Goal: Use online tool/utility: Utilize a website feature to perform a specific function

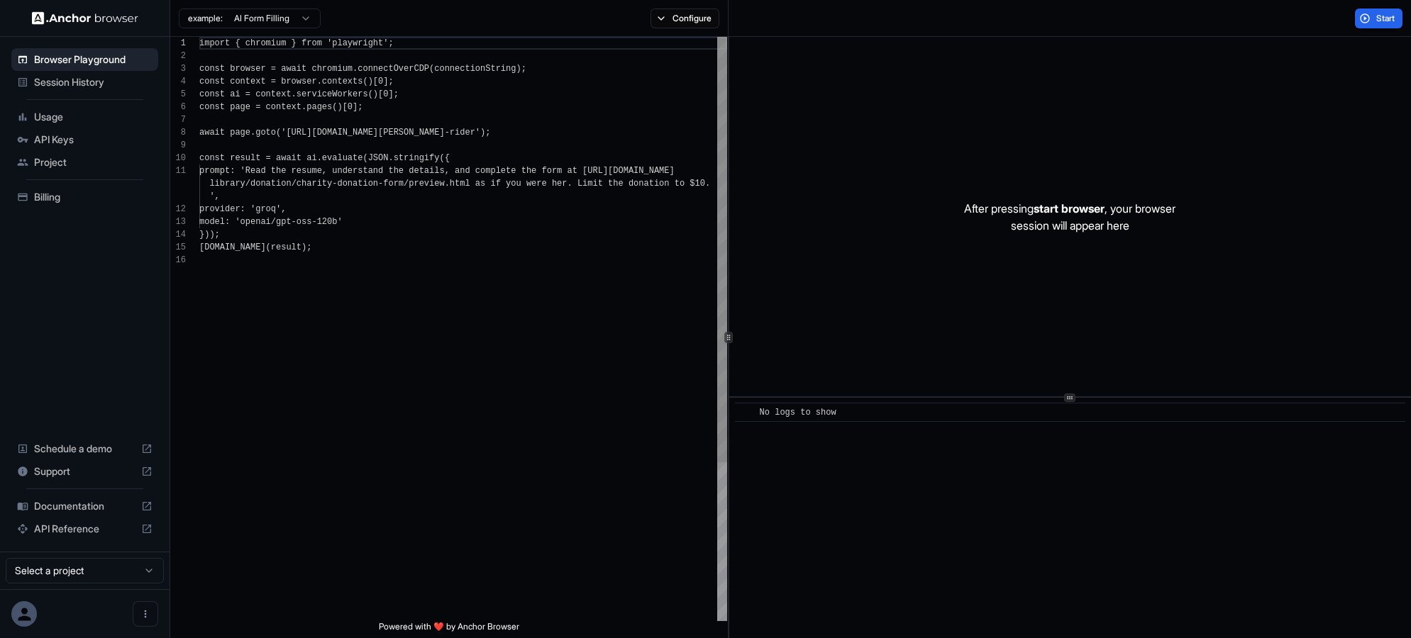
scroll to position [128, 0]
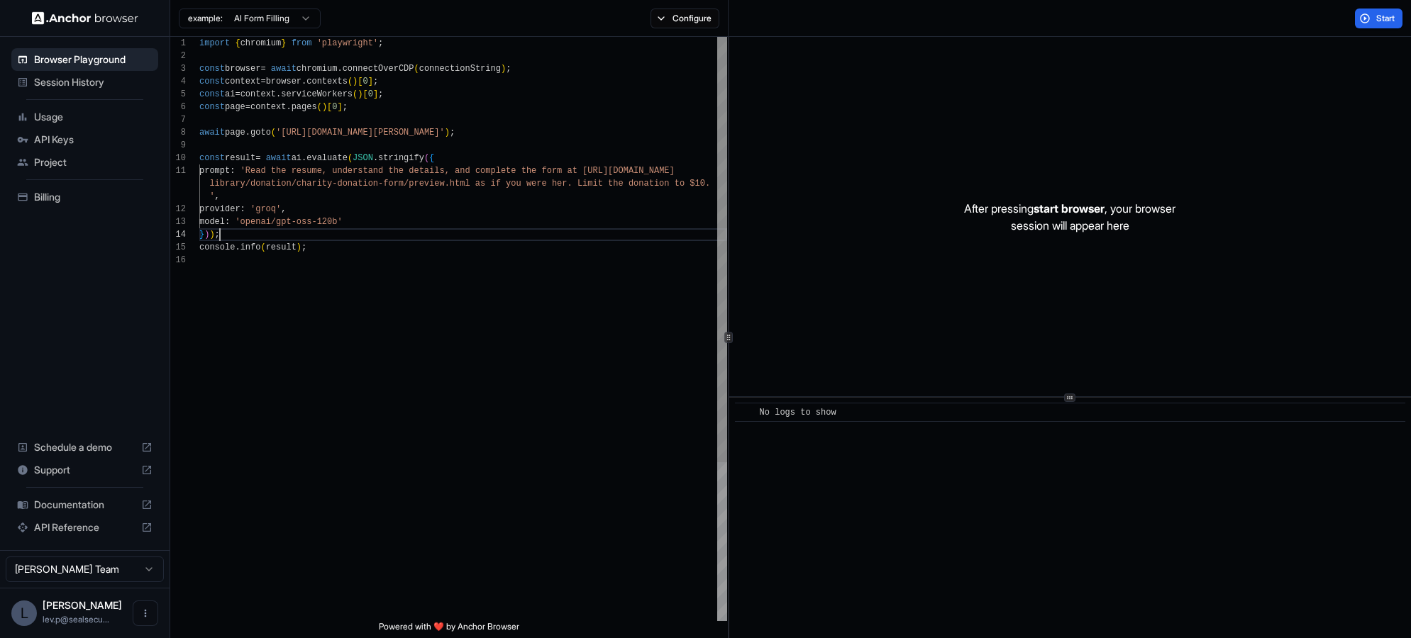
click at [380, 232] on div "import { chromium } from 'playwright' ; const browser = await chromium . connec…" at bounding box center [463, 437] width 528 height 801
click at [495, 210] on div "import { chromium } from 'playwright' ; const browser = await chromium . connec…" at bounding box center [463, 437] width 528 height 801
click at [488, 200] on div "import { chromium } from 'playwright' ; const browser = await chromium . connec…" at bounding box center [463, 437] width 528 height 801
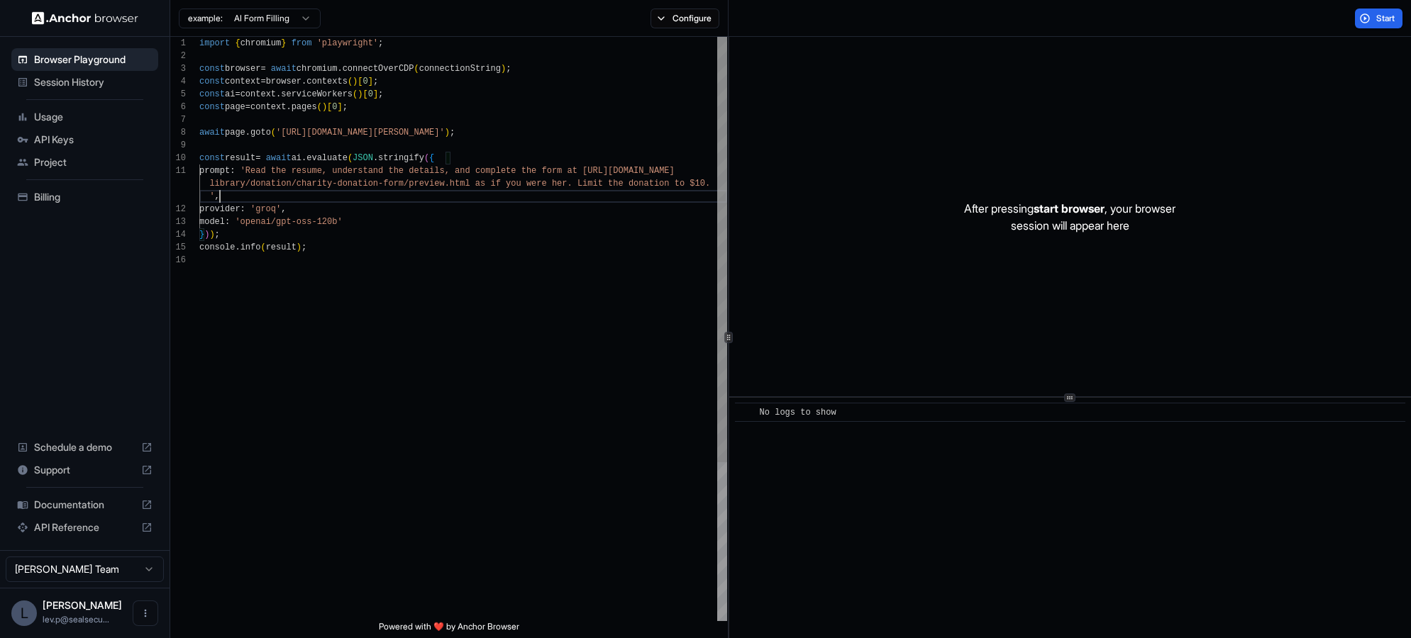
click at [484, 133] on div "import { chromium } from 'playwright' ; const browser = await chromium . connec…" at bounding box center [463, 437] width 528 height 801
click at [271, 18] on html "Browser Playground Session History Usage API Keys Project Billing Schedule a de…" at bounding box center [705, 319] width 1411 height 638
click at [272, 18] on html "Browser Playground Session History Usage API Keys Project Billing Schedule a de…" at bounding box center [705, 319] width 1411 height 638
click at [689, 19] on button "Configure" at bounding box center [684, 19] width 69 height 20
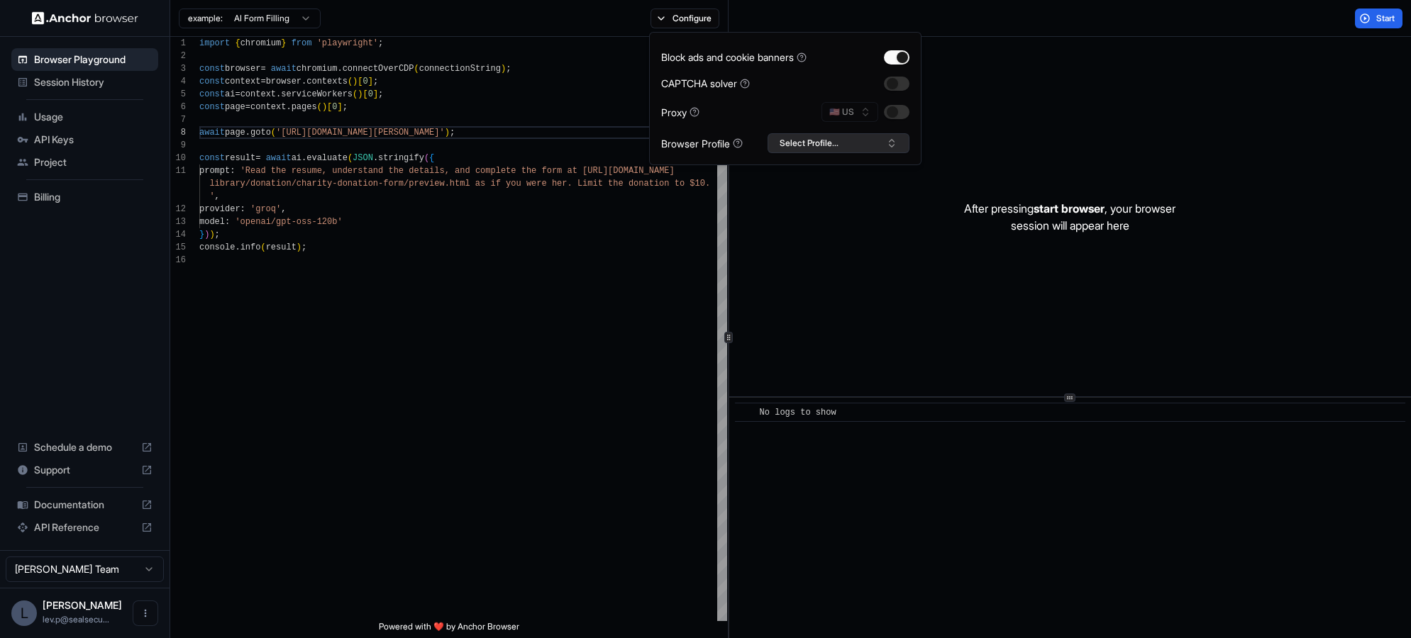
click at [830, 146] on button "Select Profile..." at bounding box center [838, 143] width 142 height 20
click at [830, 145] on button "Select Profile..." at bounding box center [838, 143] width 142 height 20
click at [690, 18] on button "Configure" at bounding box center [684, 19] width 69 height 20
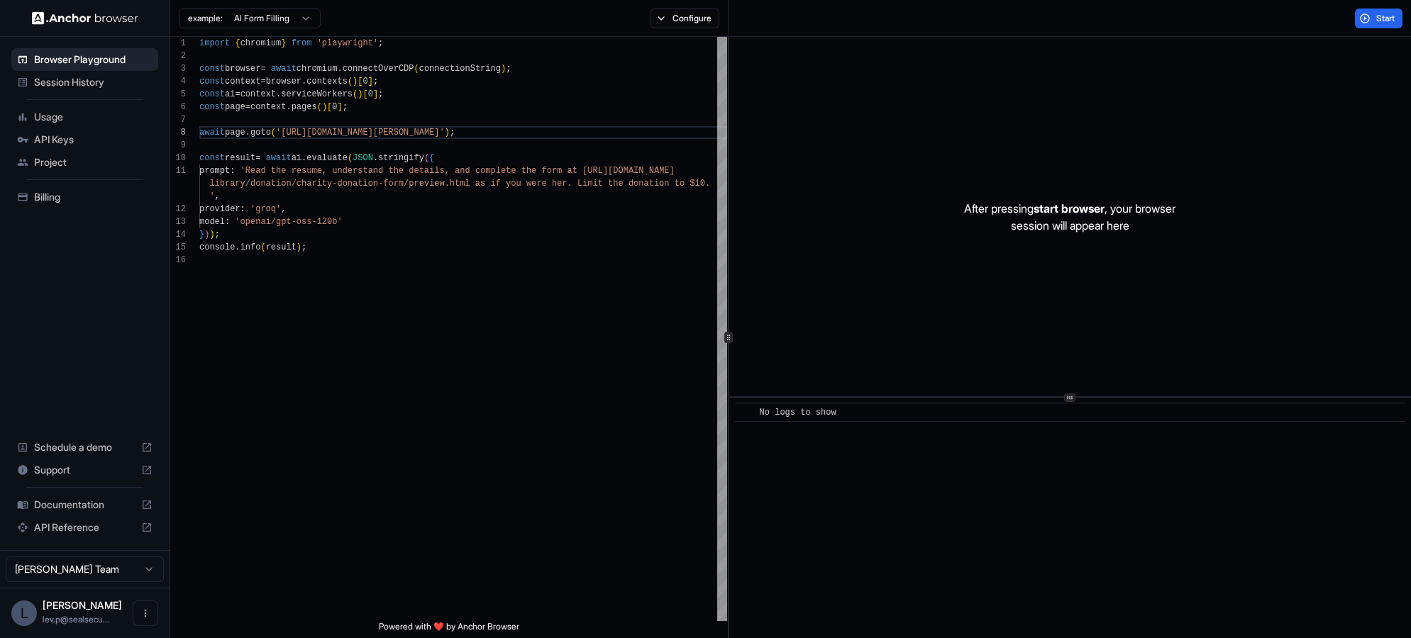
click at [1116, 189] on div "After pressing start browser , your browser session will appear here" at bounding box center [1070, 217] width 682 height 360
click at [304, 134] on div "import { chromium } from 'playwright' ; const browser = await chromium . connec…" at bounding box center [463, 437] width 528 height 801
drag, startPoint x: 325, startPoint y: 132, endPoint x: 484, endPoint y: 130, distance: 159.6
click at [484, 130] on div "import { chromium } from 'playwright' ; const browser = await chromium . connec…" at bounding box center [463, 437] width 528 height 801
click at [1388, 21] on span "Start" at bounding box center [1386, 18] width 20 height 11
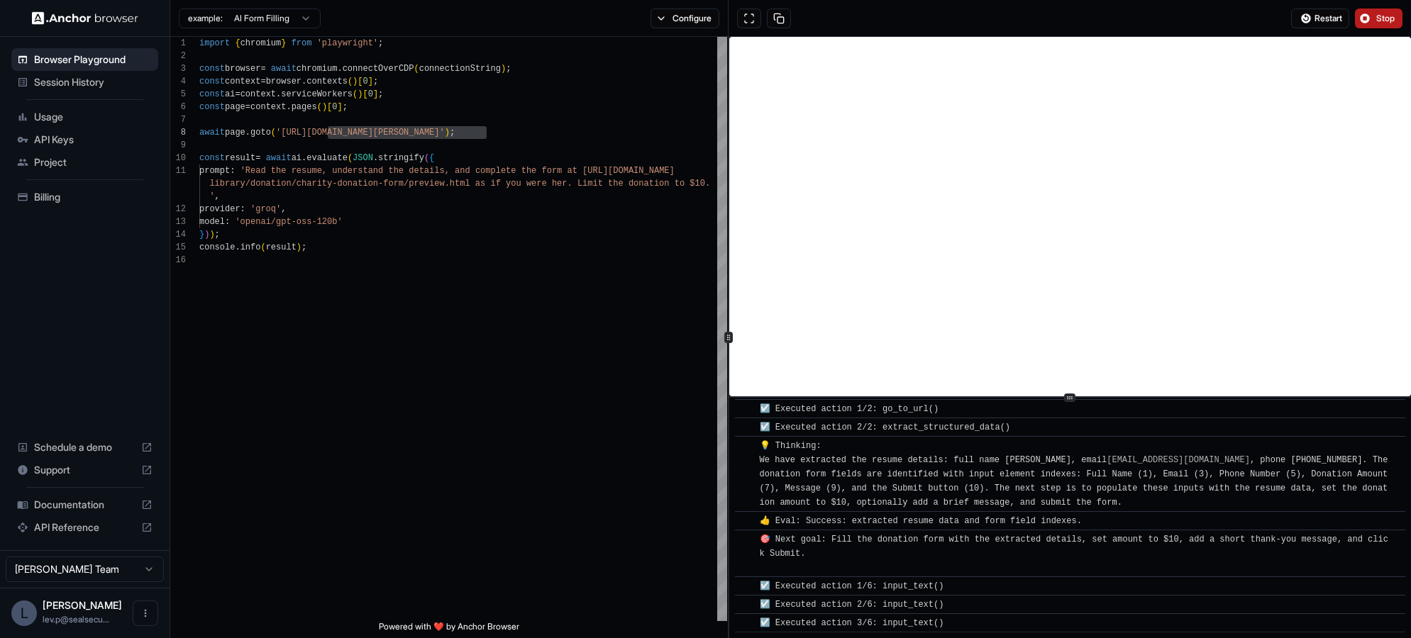
scroll to position [372, 0]
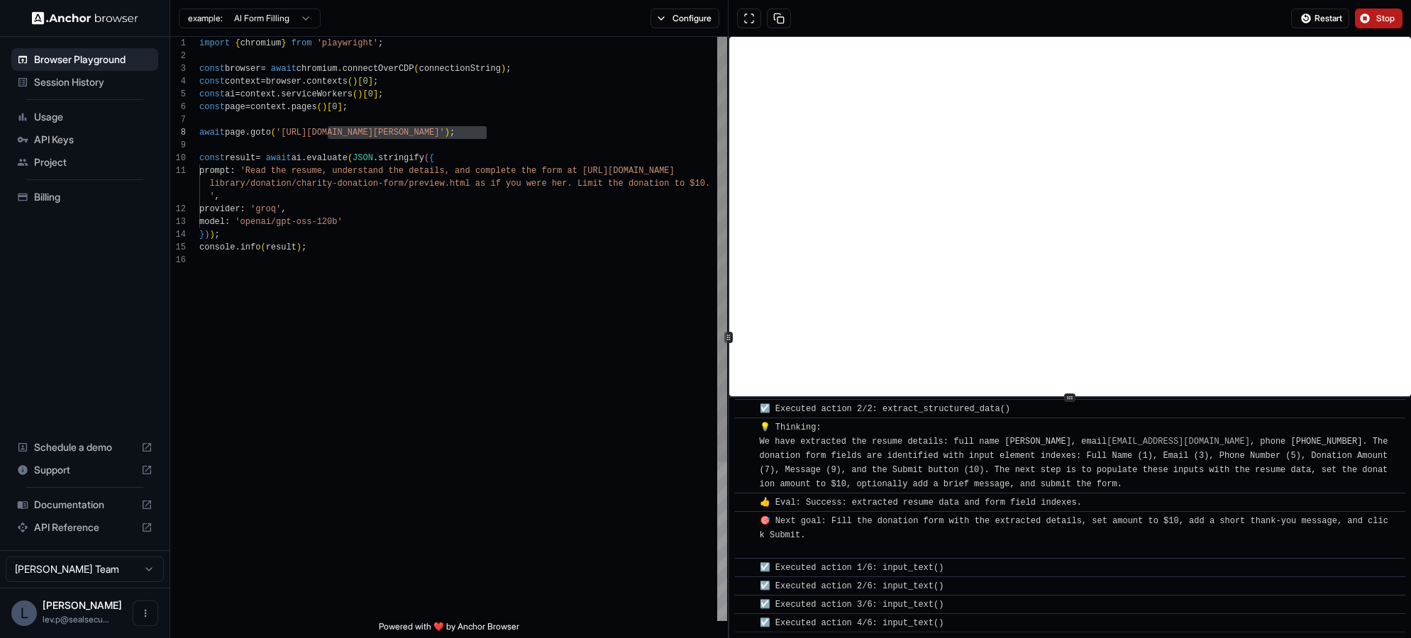
click at [440, 102] on div "import { chromium } from 'playwright' ; const browser = await chromium . connec…" at bounding box center [463, 437] width 528 height 801
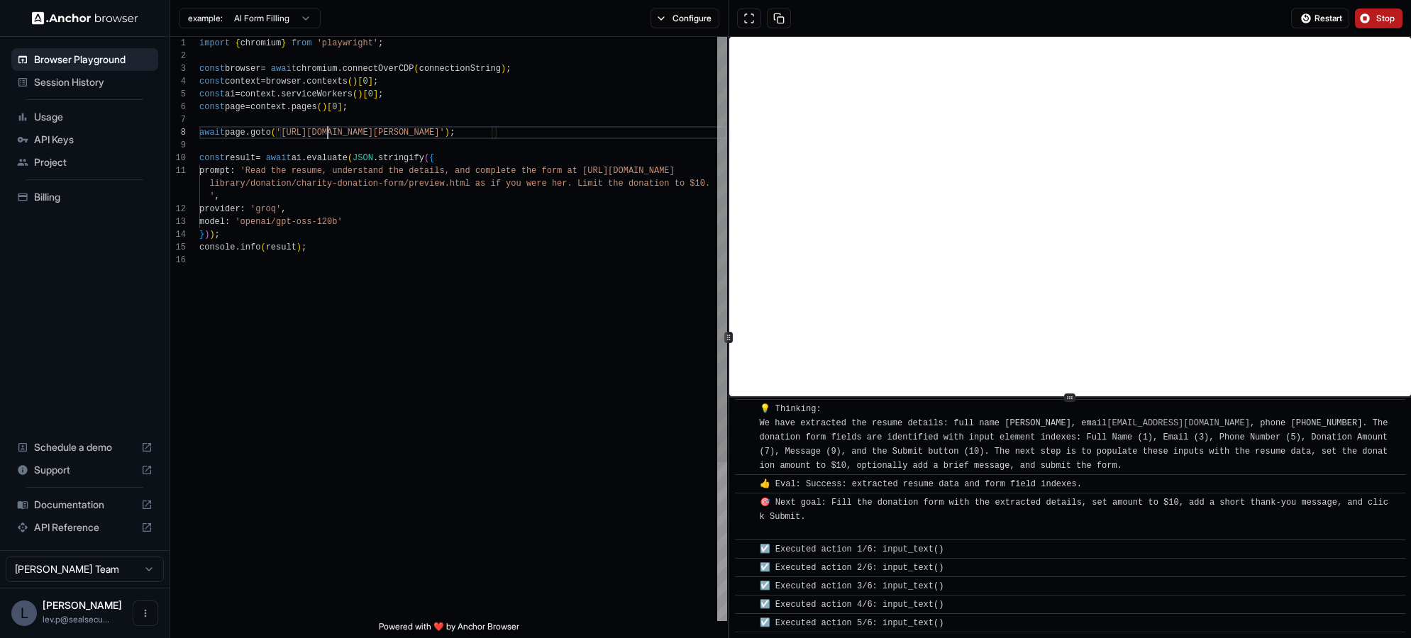
scroll to position [89, 0]
drag, startPoint x: 326, startPoint y: 135, endPoint x: 487, endPoint y: 128, distance: 160.5
click at [487, 128] on div "import { chromium } from 'playwright' ; const browser = await chromium . connec…" at bounding box center [463, 437] width 528 height 801
click at [416, 128] on div "import { chromium } from 'playwright' ; const browser = await chromium . connec…" at bounding box center [463, 437] width 528 height 801
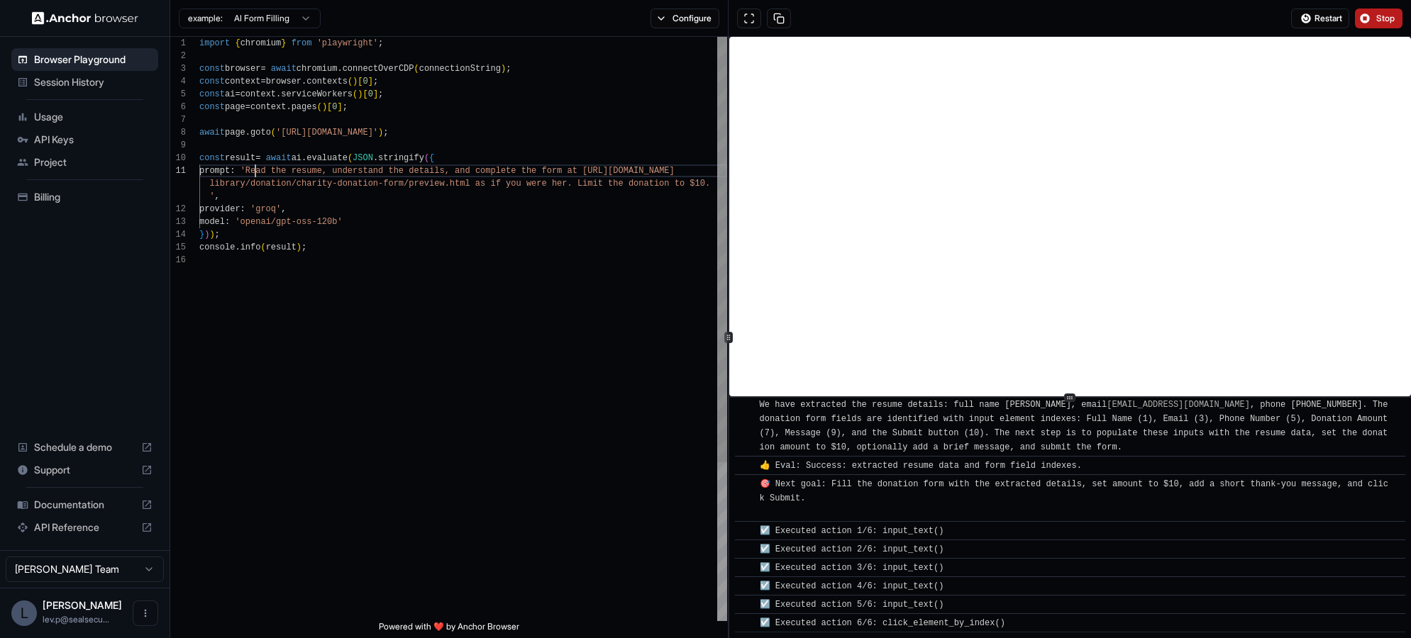
scroll to position [0, 0]
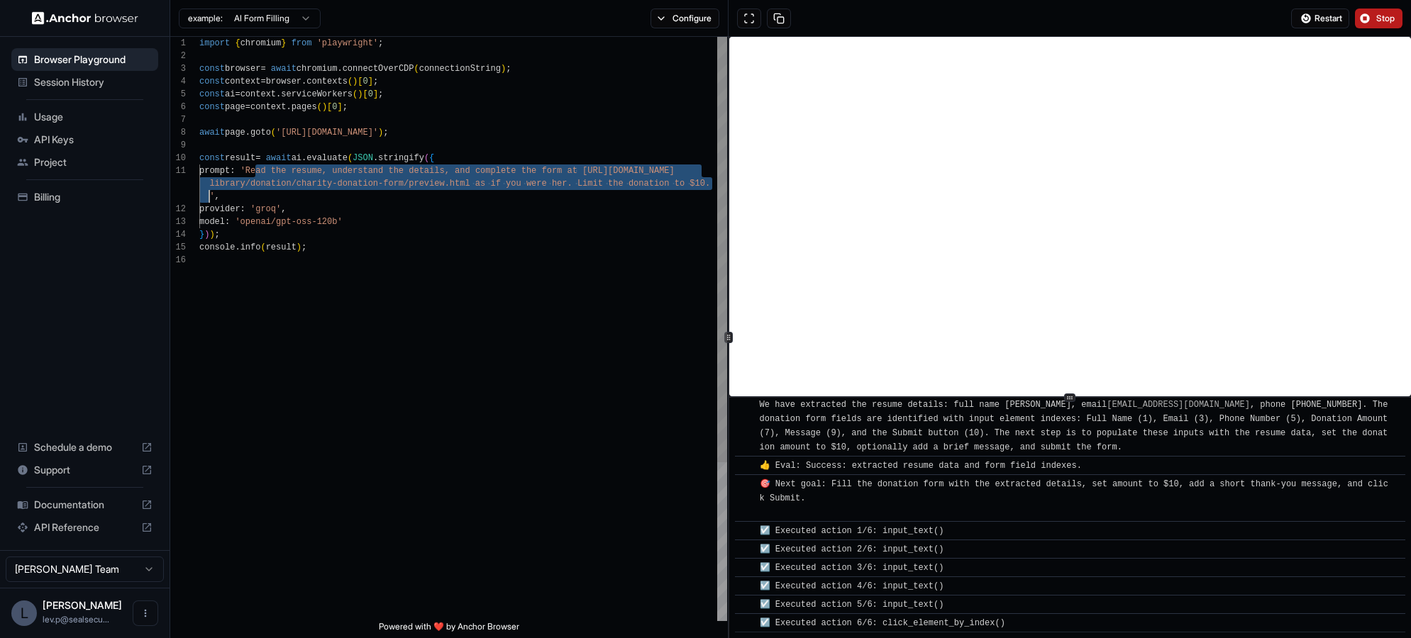
drag, startPoint x: 253, startPoint y: 171, endPoint x: 207, endPoint y: 197, distance: 53.0
click at [207, 197] on div "import { chromium } from 'playwright' ; const browser = await chromium . connec…" at bounding box center [463, 437] width 528 height 801
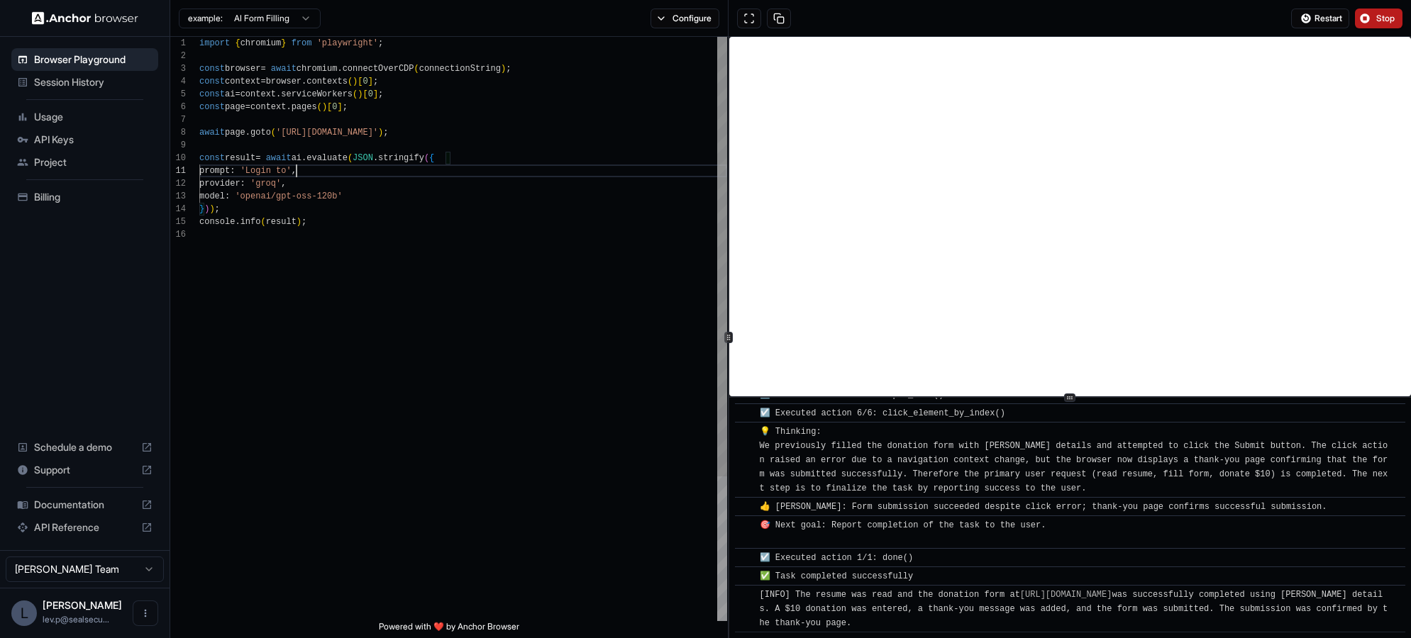
scroll to position [638, 0]
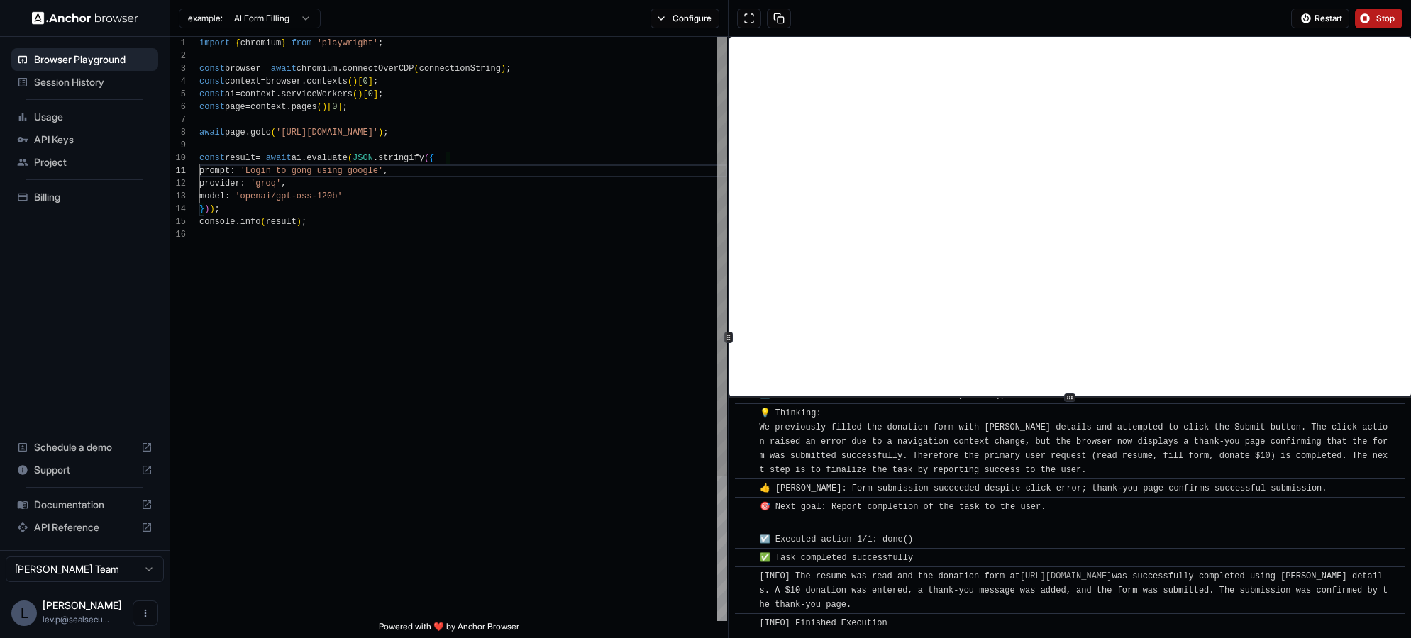
click at [372, 279] on div "import { chromium } from 'playwright' ; const browser = await chromium . connec…" at bounding box center [463, 425] width 528 height 776
type textarea "**********"
click at [1336, 18] on span "Restart" at bounding box center [1328, 18] width 28 height 11
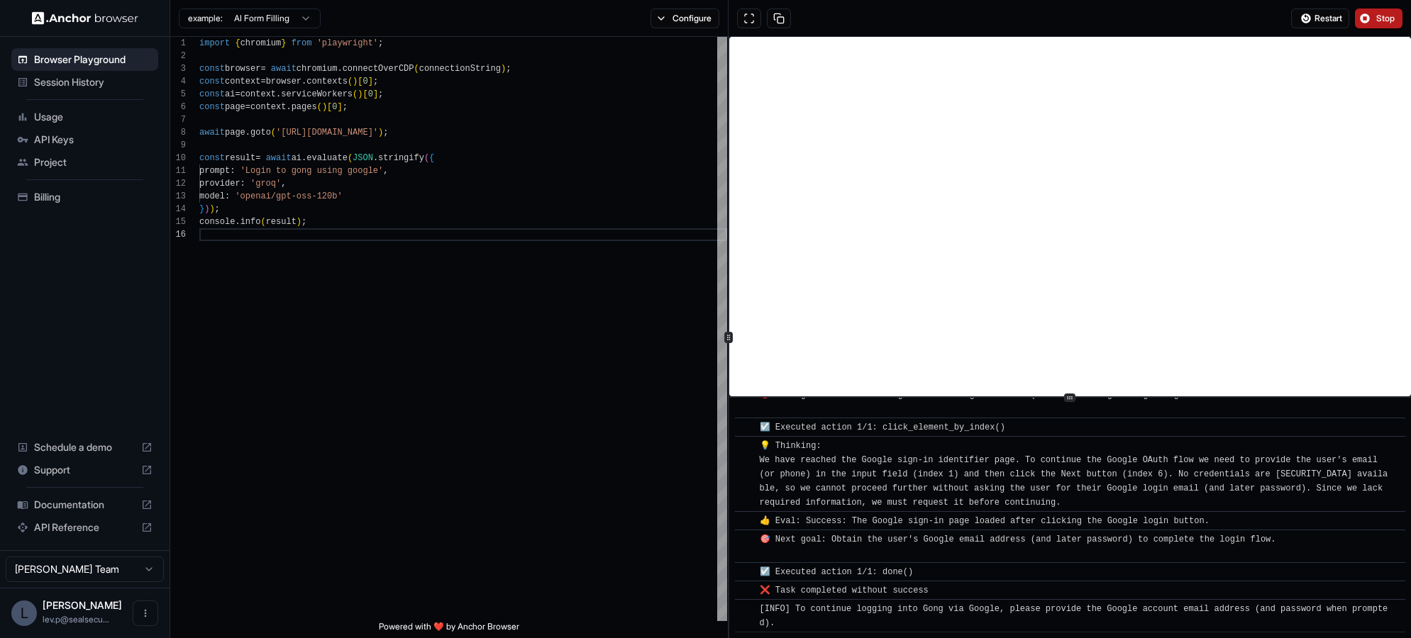
scroll to position [265, 0]
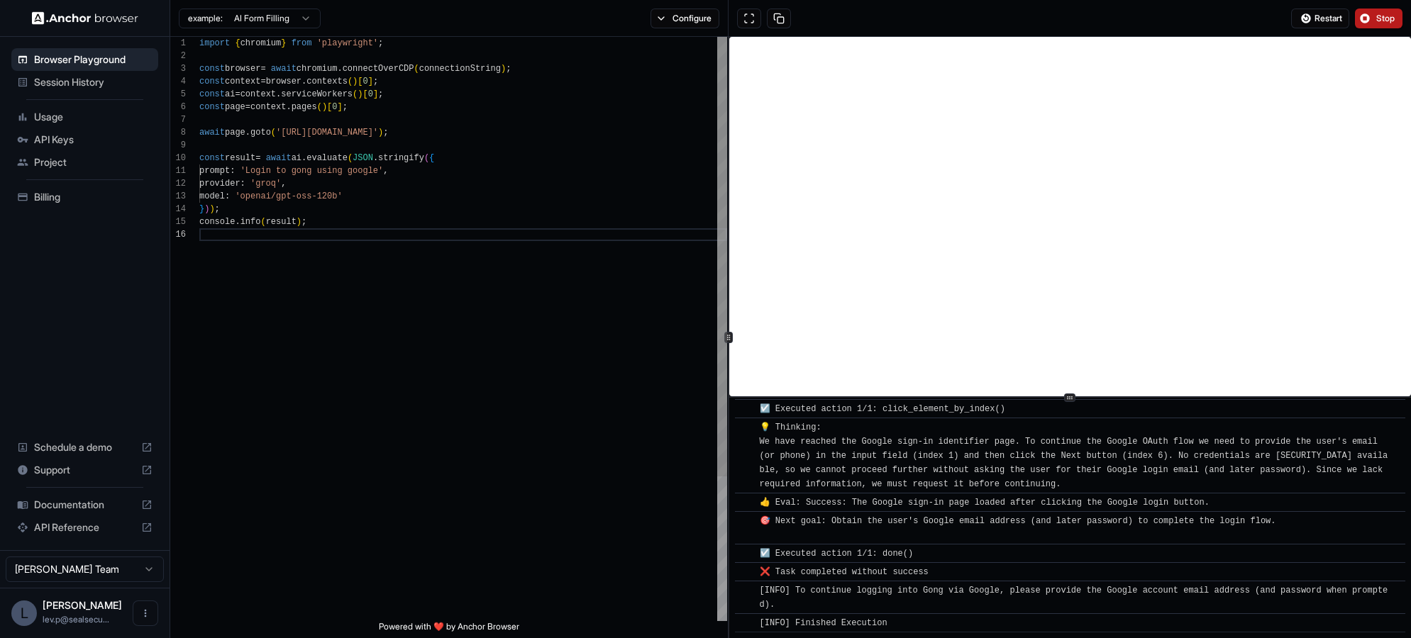
click at [451, 297] on div "import { chromium } from 'playwright' ; const browser = await chromium . connec…" at bounding box center [463, 425] width 528 height 776
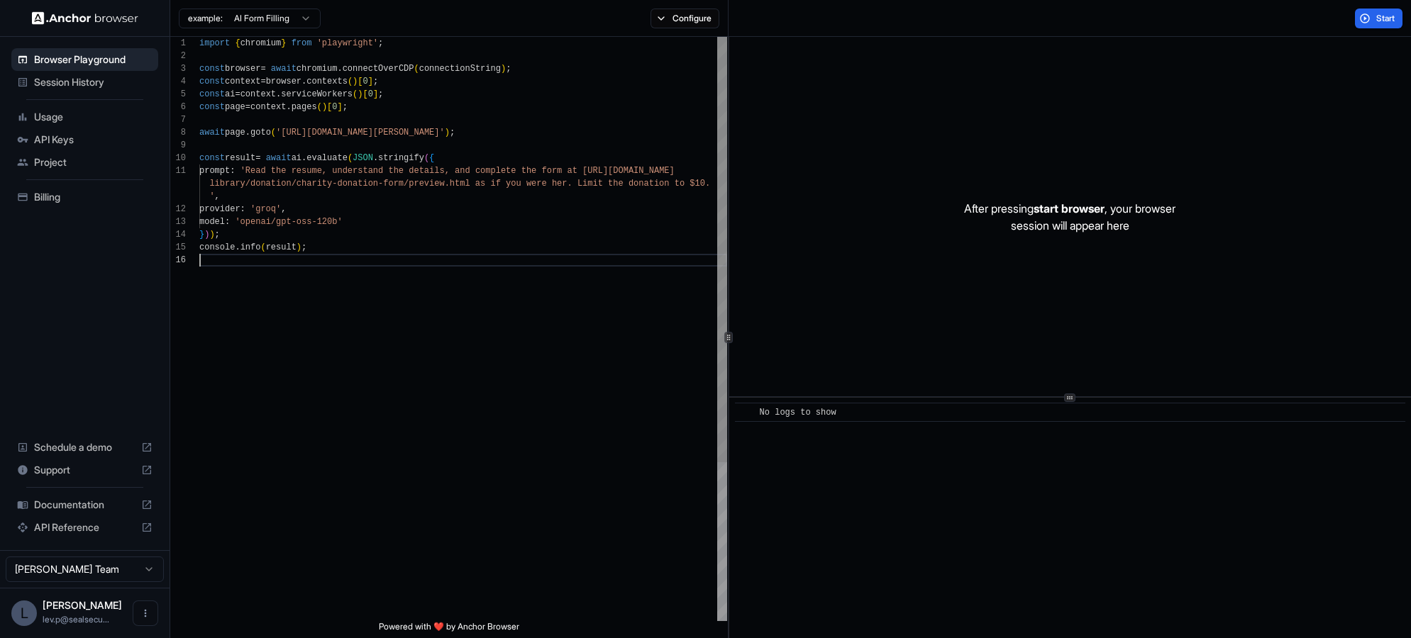
scroll to position [89, 0]
click at [426, 272] on div "import { chromium } from 'playwright' ; const browser = await chromium . connec…" at bounding box center [463, 437] width 528 height 801
click at [465, 256] on div "import { chromium } from 'playwright' ; const browser = await chromium . connec…" at bounding box center [463, 437] width 528 height 801
click at [658, 20] on button "Configure" at bounding box center [684, 19] width 69 height 20
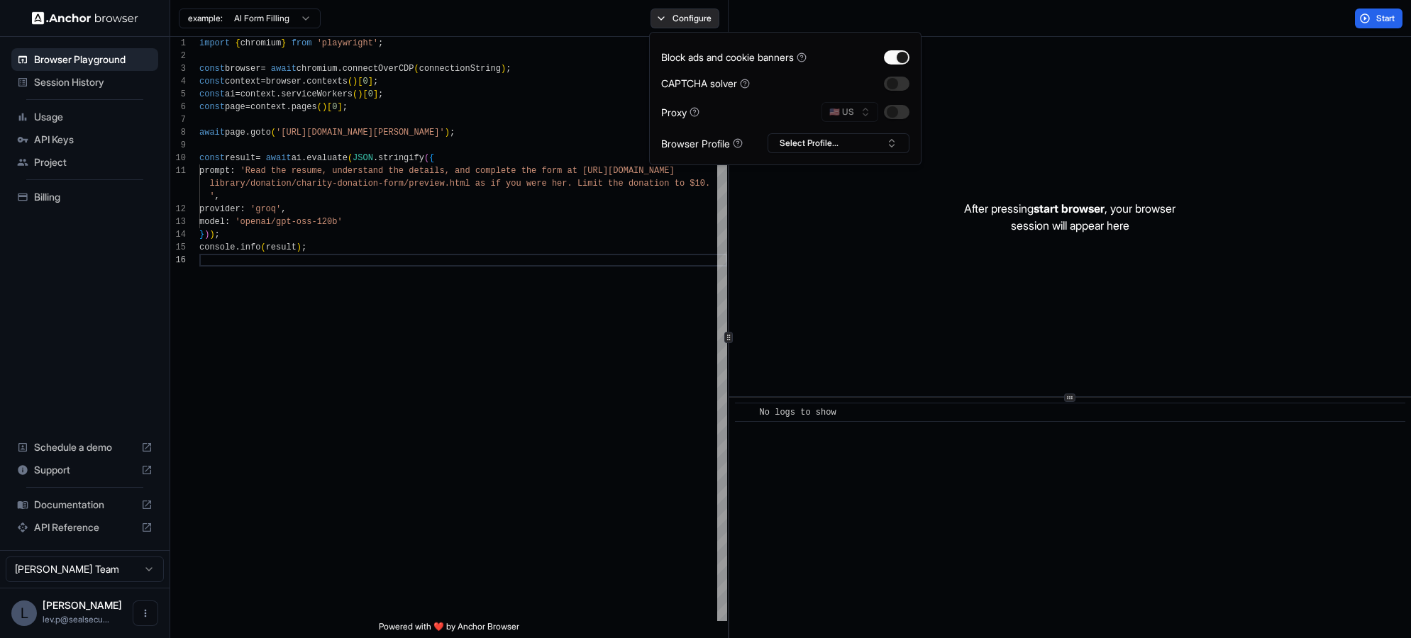
click at [655, 20] on button "Configure" at bounding box center [684, 19] width 69 height 20
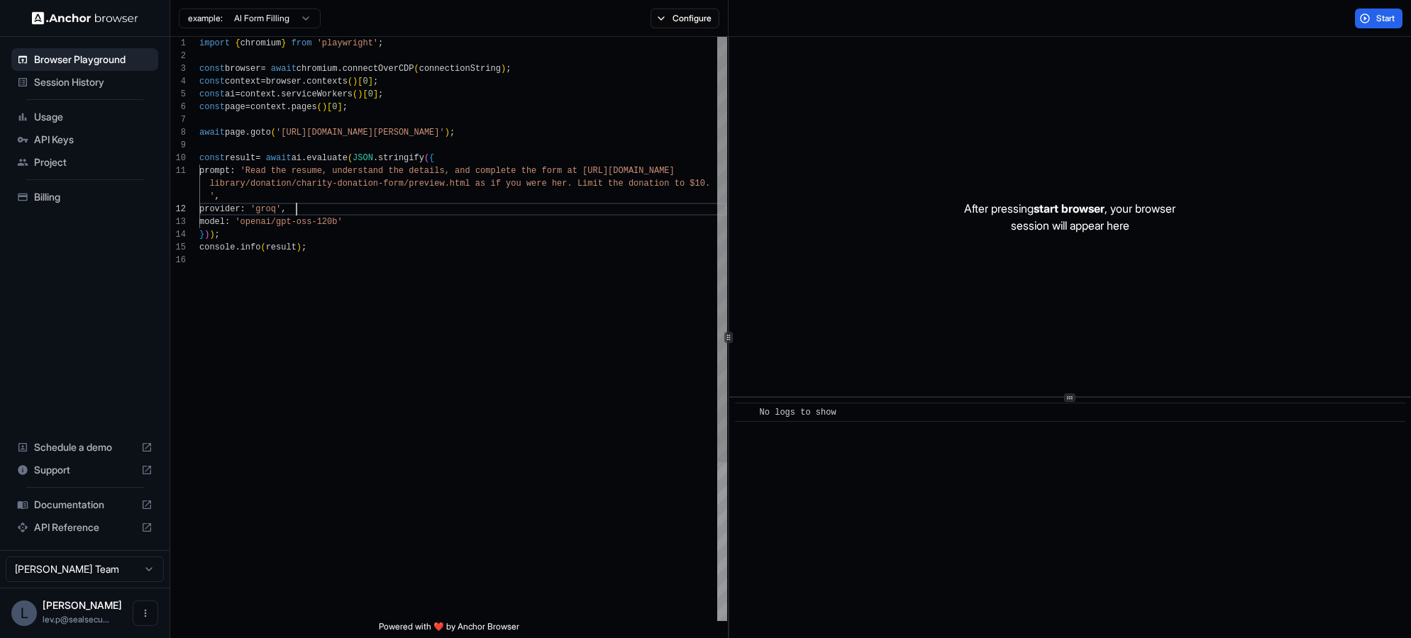
click at [471, 209] on div "import { chromium } from 'playwright' ; const browser = await chromium . connec…" at bounding box center [463, 437] width 528 height 801
type textarea "**********"
drag, startPoint x: 327, startPoint y: 133, endPoint x: 485, endPoint y: 132, distance: 158.2
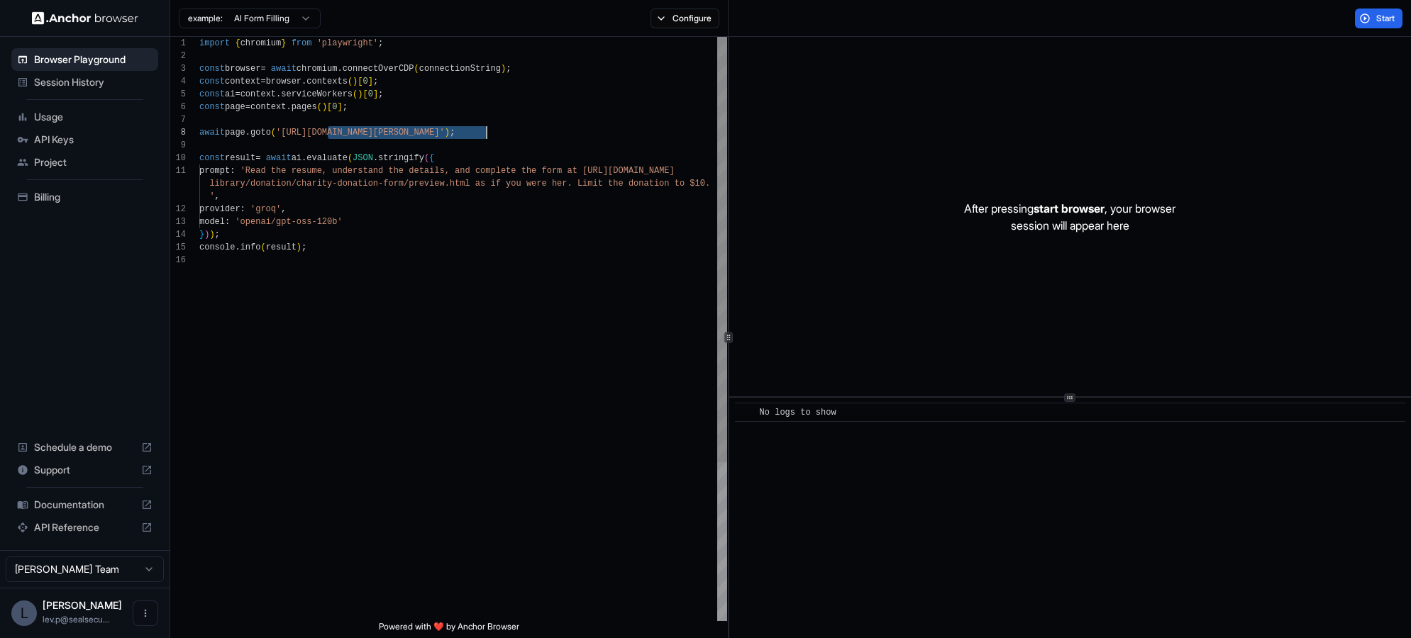
click at [485, 132] on div "import { chromium } from 'playwright' ; const browser = await chromium . connec…" at bounding box center [463, 437] width 528 height 801
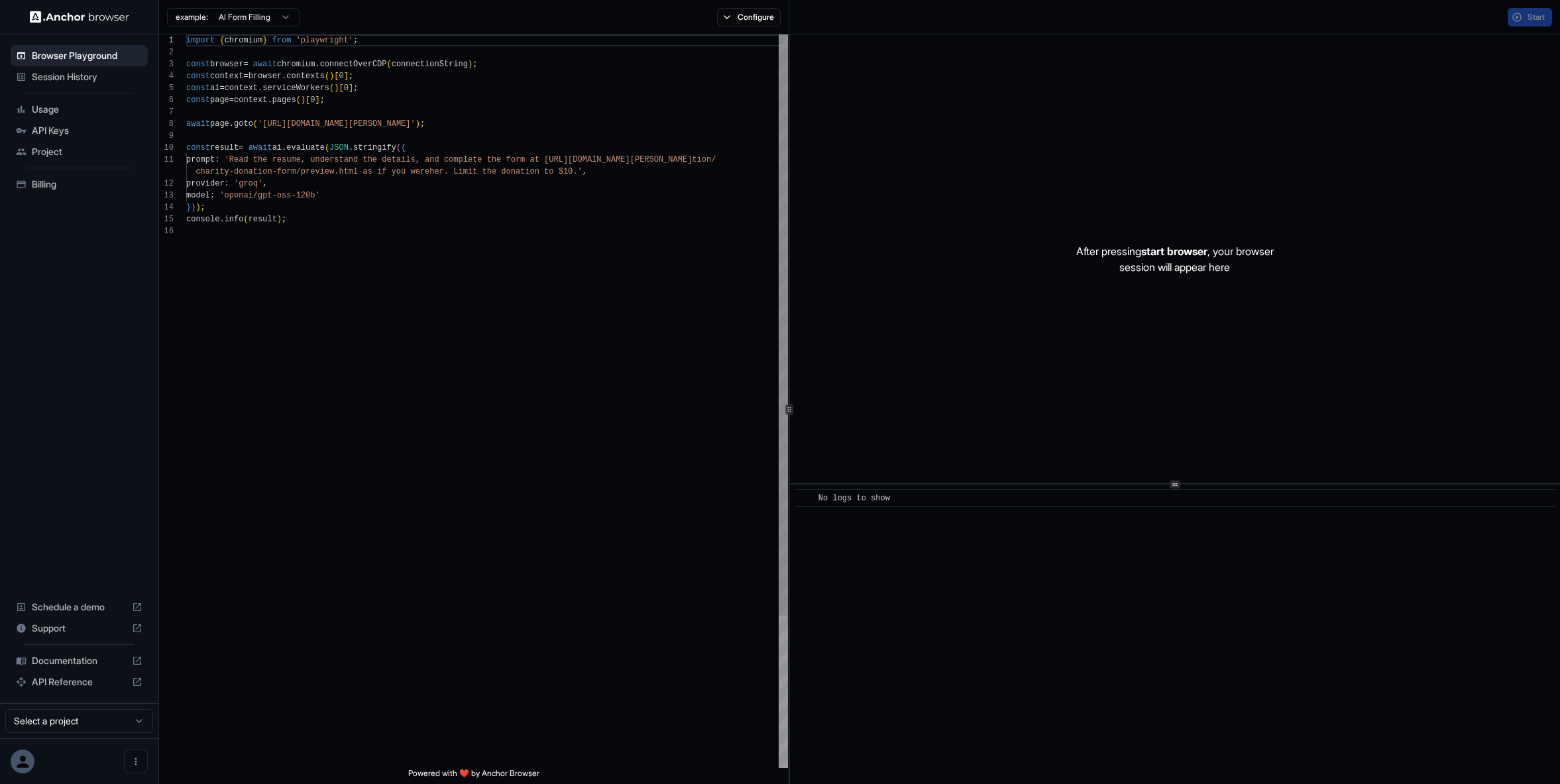
scroll to position [120, 0]
click at [561, 80] on div "import { chromium } from 'playwright' ; const browser = await chromium . connec…" at bounding box center [487, 496] width 602 height 924
click at [1510, 17] on button "Start" at bounding box center [1530, 18] width 45 height 19
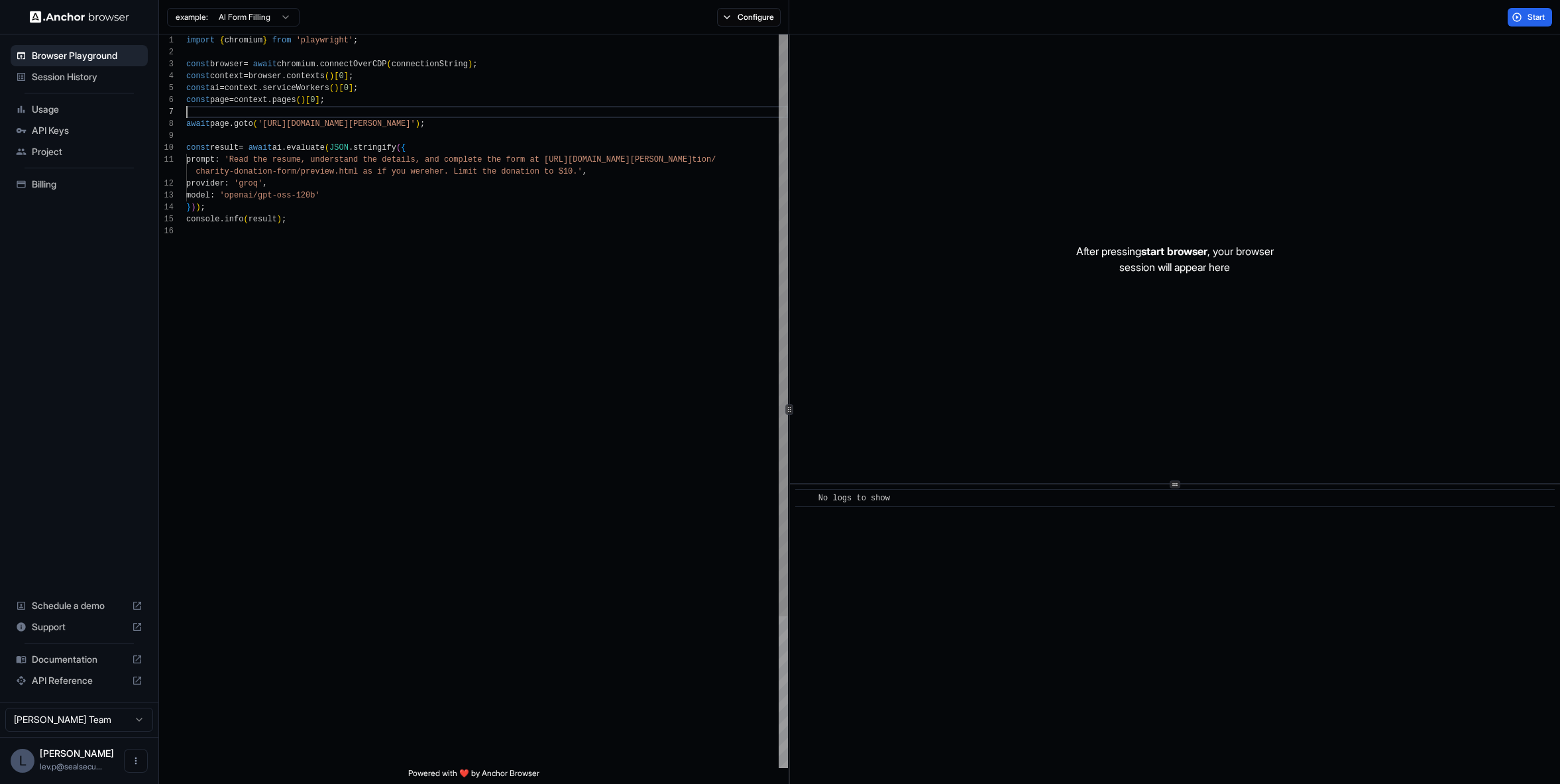
click at [317, 111] on div "import { chromium } from 'playwright' ; const browser = await chromium . connec…" at bounding box center [487, 496] width 602 height 924
click at [69, 78] on span "Session History" at bounding box center [87, 77] width 110 height 13
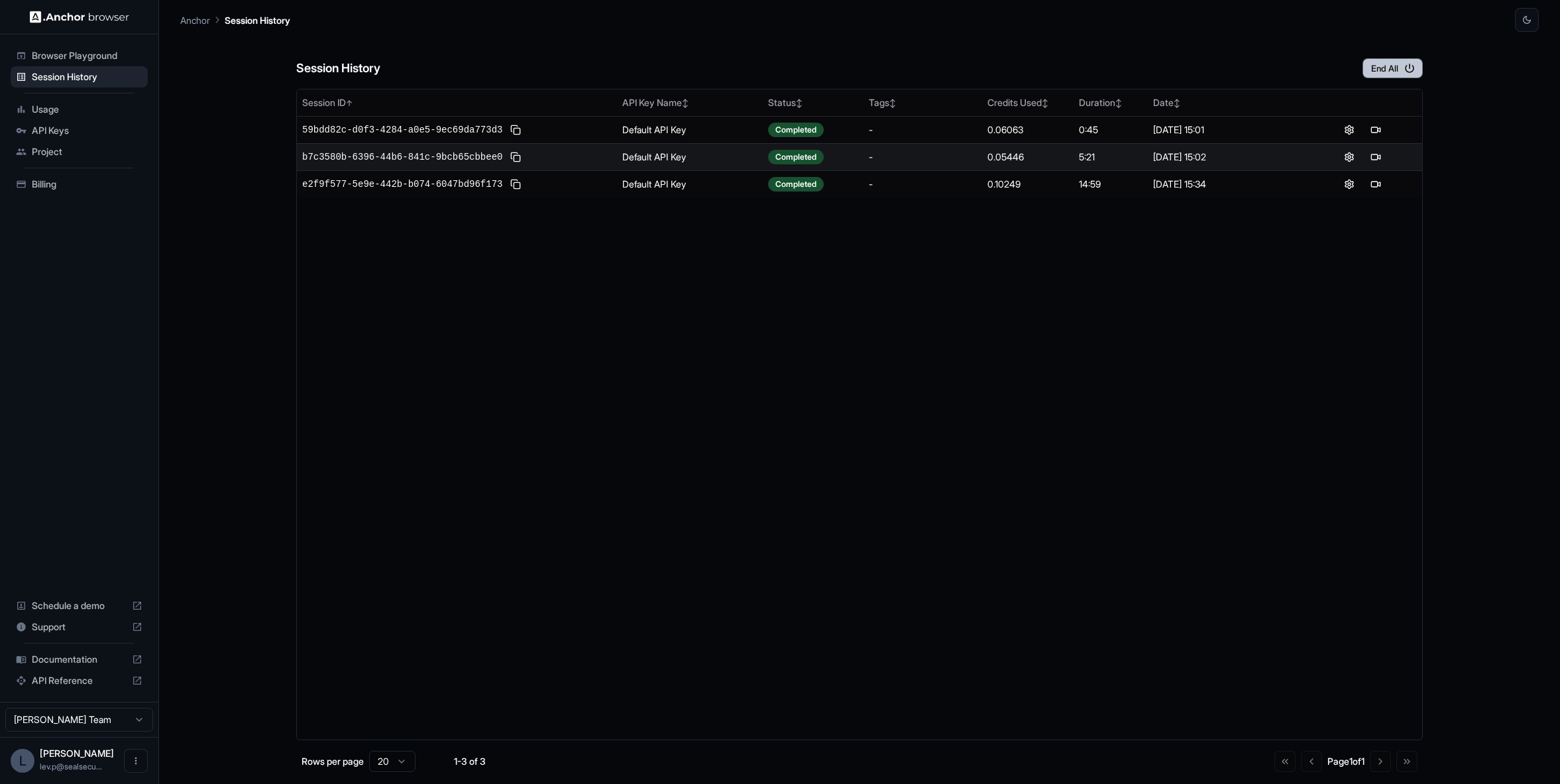
click at [1395, 72] on button "End All" at bounding box center [1393, 67] width 61 height 20
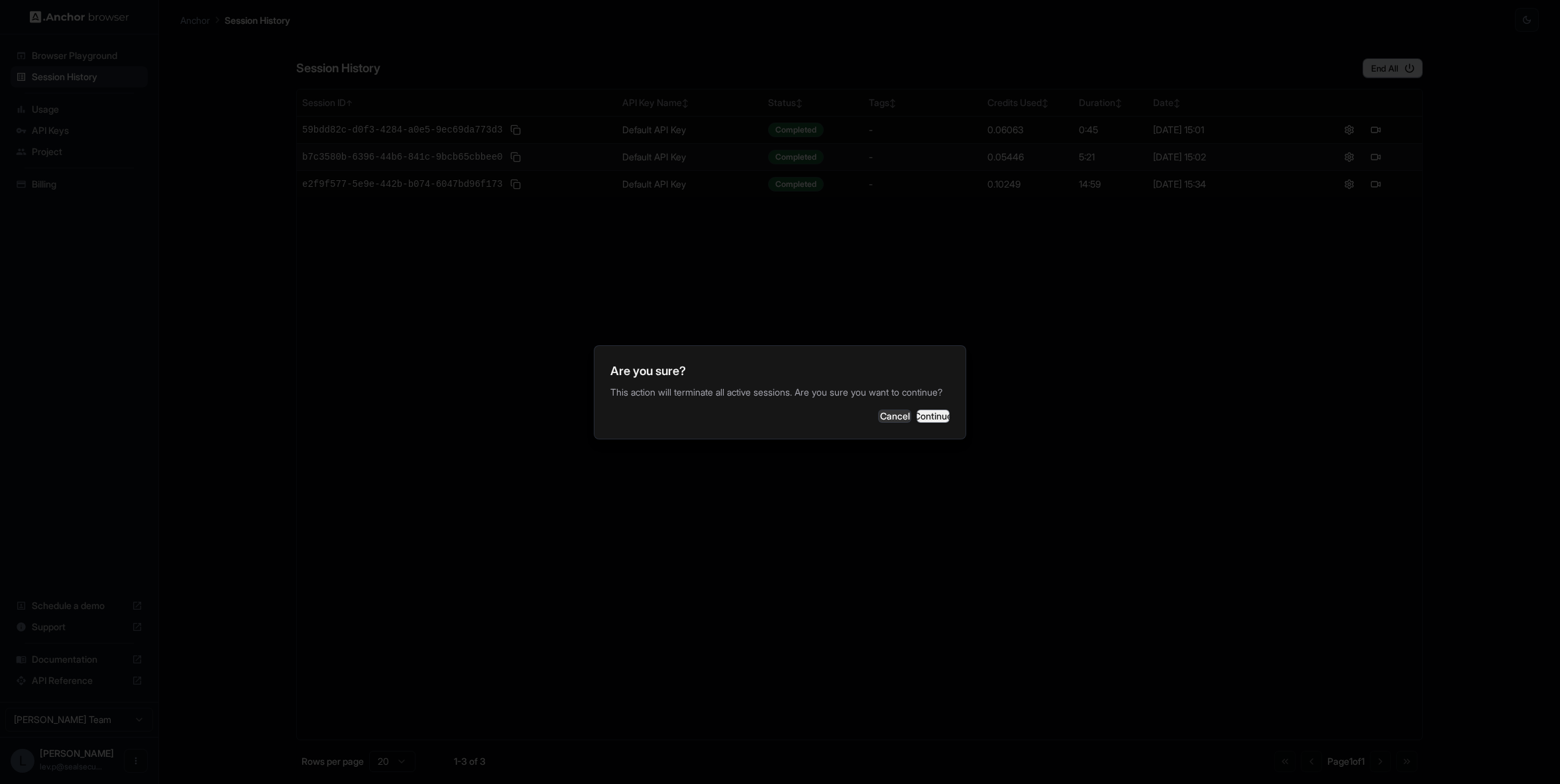
click at [934, 422] on button "Continue" at bounding box center [933, 416] width 33 height 13
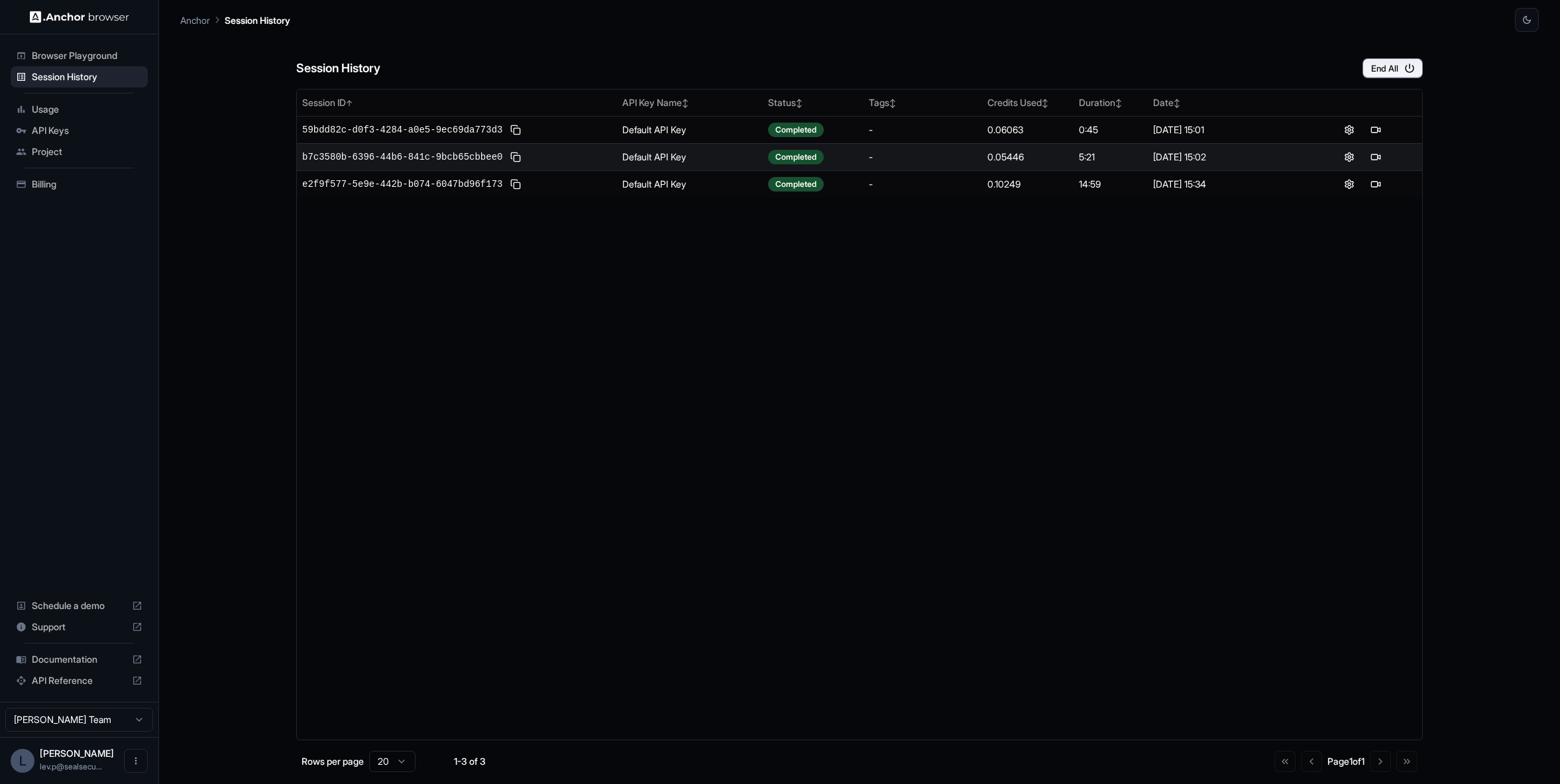
click at [198, 23] on p "Anchor" at bounding box center [195, 20] width 30 height 14
click at [53, 61] on span "Browser Playground" at bounding box center [87, 55] width 110 height 13
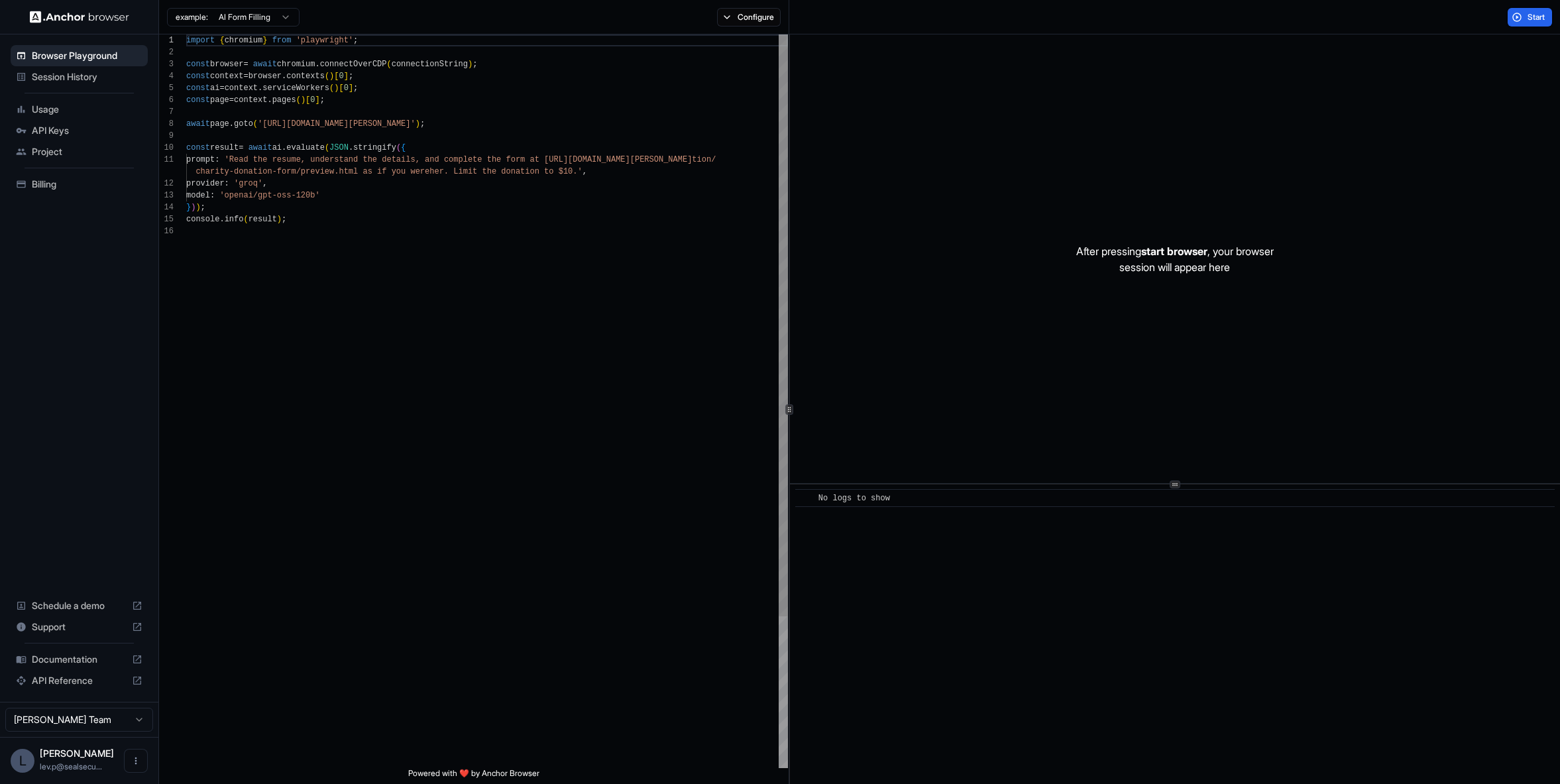
type textarea "**********"
click at [460, 318] on div "import { chromium } from 'playwright' ; const browser = await chromium . connec…" at bounding box center [487, 496] width 602 height 924
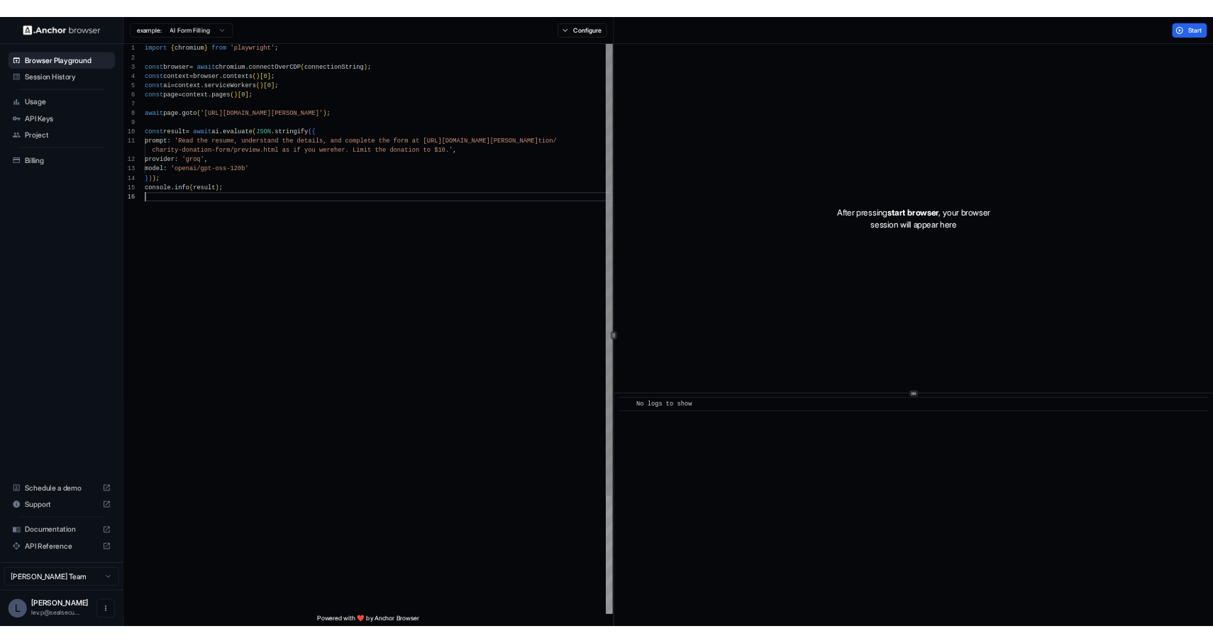
scroll to position [77, 0]
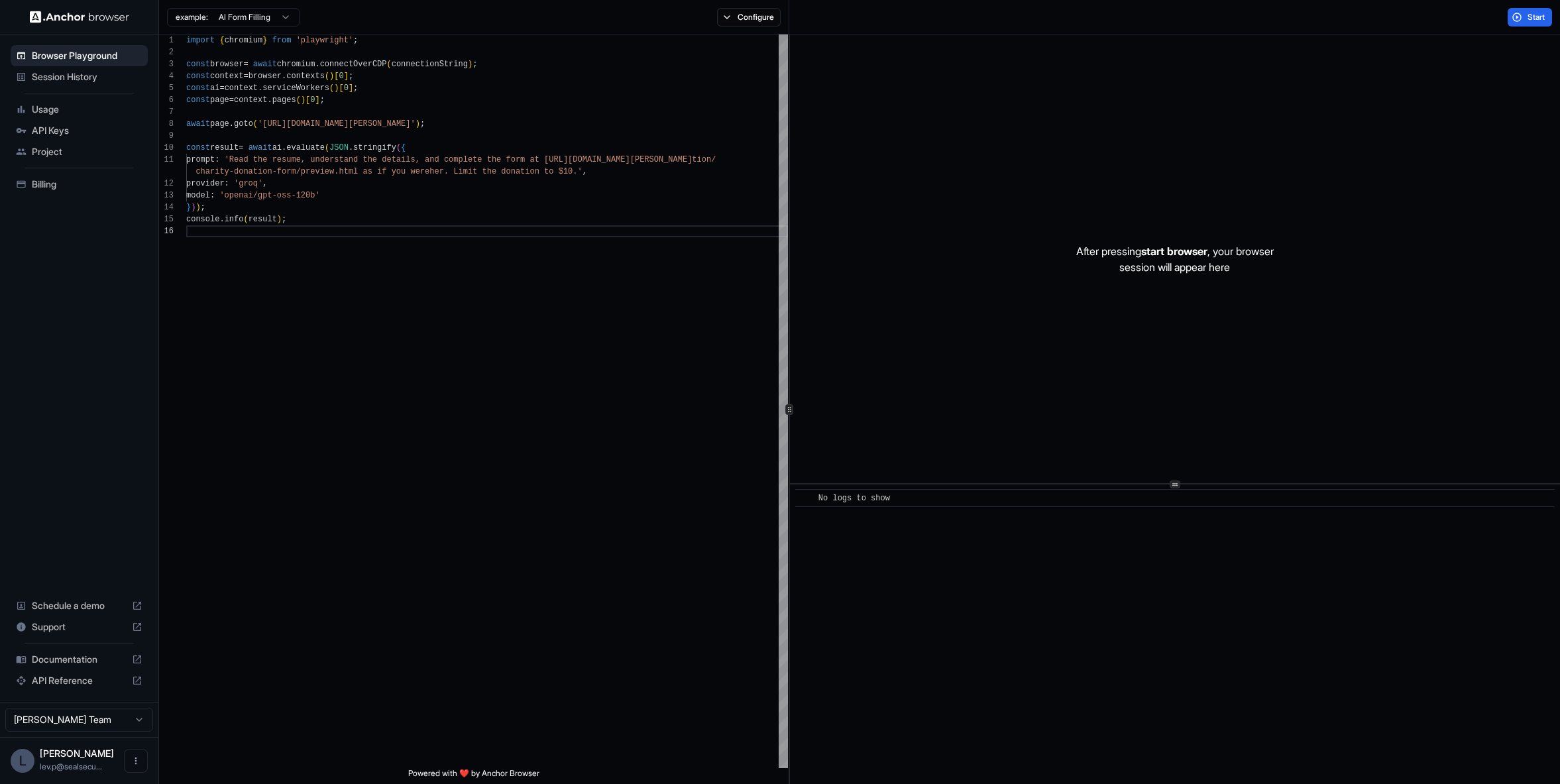
click at [67, 125] on span "API Keys" at bounding box center [87, 131] width 110 height 13
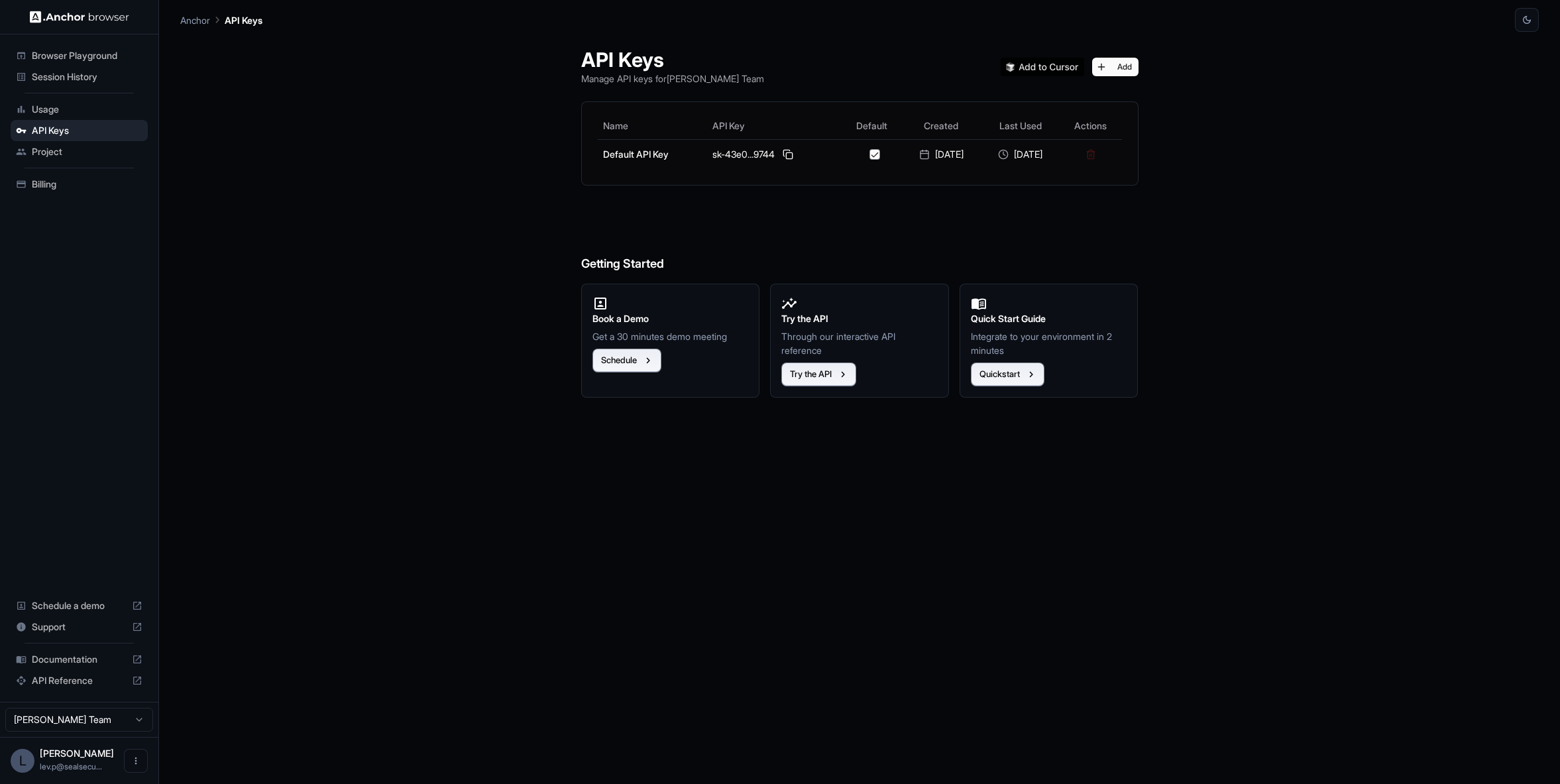
click at [689, 215] on h6 "Getting Started" at bounding box center [860, 237] width 557 height 72
click at [780, 156] on button at bounding box center [788, 154] width 16 height 16
drag, startPoint x: 785, startPoint y: 157, endPoint x: 623, endPoint y: 188, distance: 164.9
click at [785, 157] on button at bounding box center [788, 154] width 16 height 16
